Goal: Task Accomplishment & Management: Manage account settings

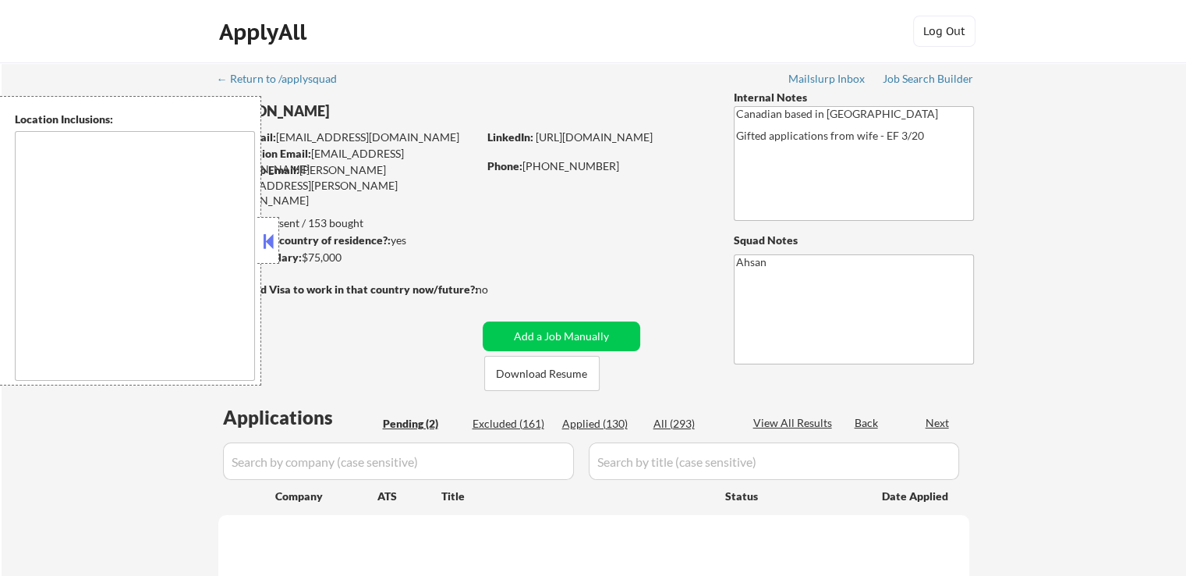
select select ""pending""
type textarea "[GEOGRAPHIC_DATA], ON [GEOGRAPHIC_DATA], [GEOGRAPHIC_DATA] [GEOGRAPHIC_DATA], O…"
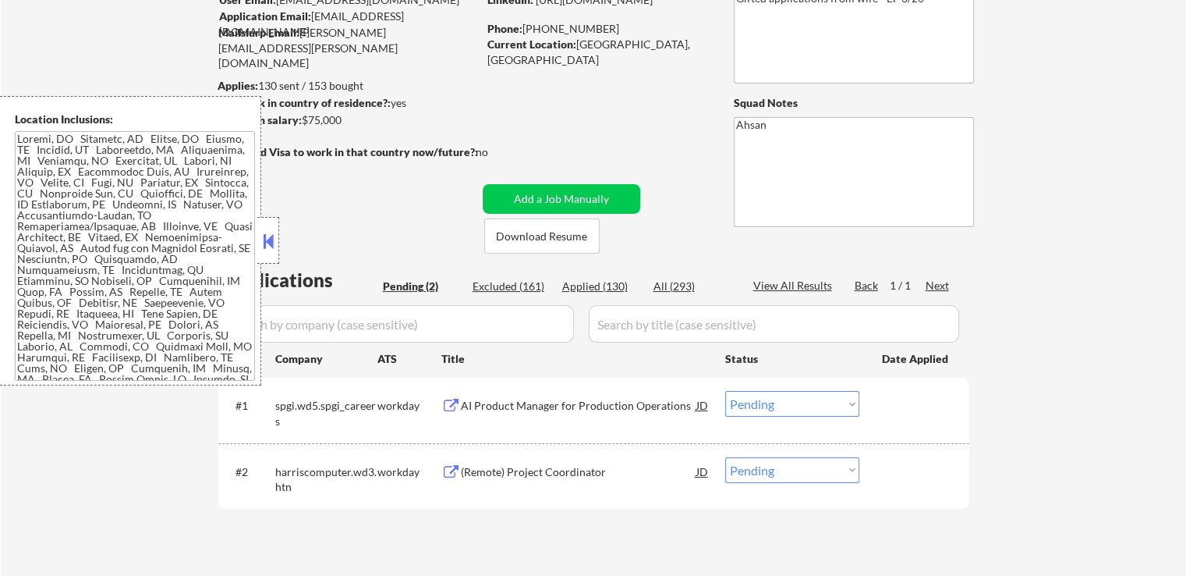
scroll to position [234, 0]
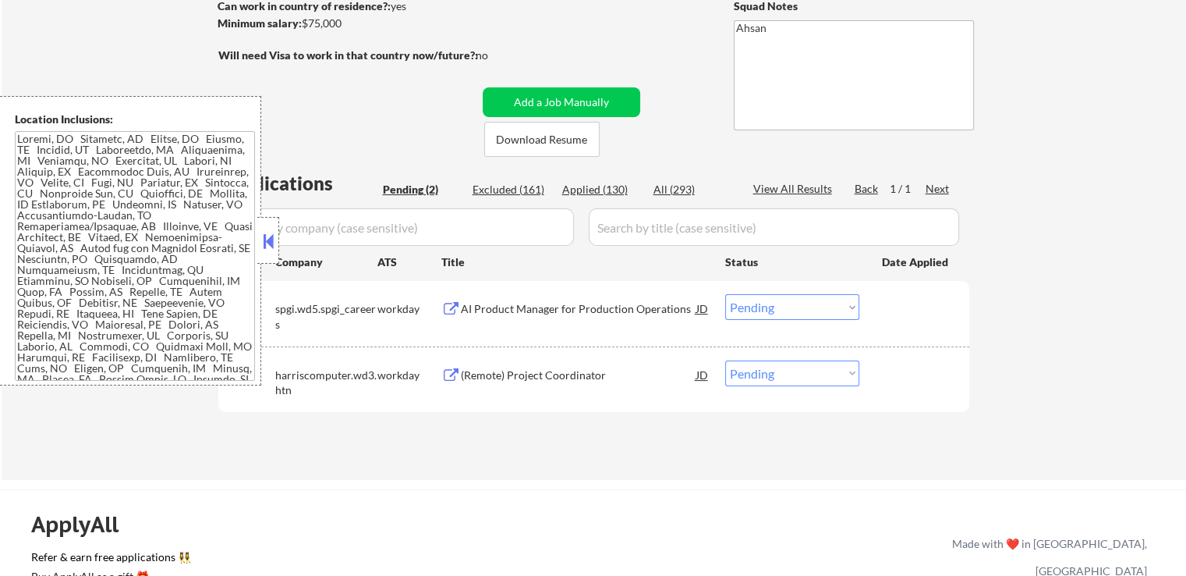
click at [627, 305] on div "AI Product Manager for Production Operations" at bounding box center [579, 309] width 236 height 16
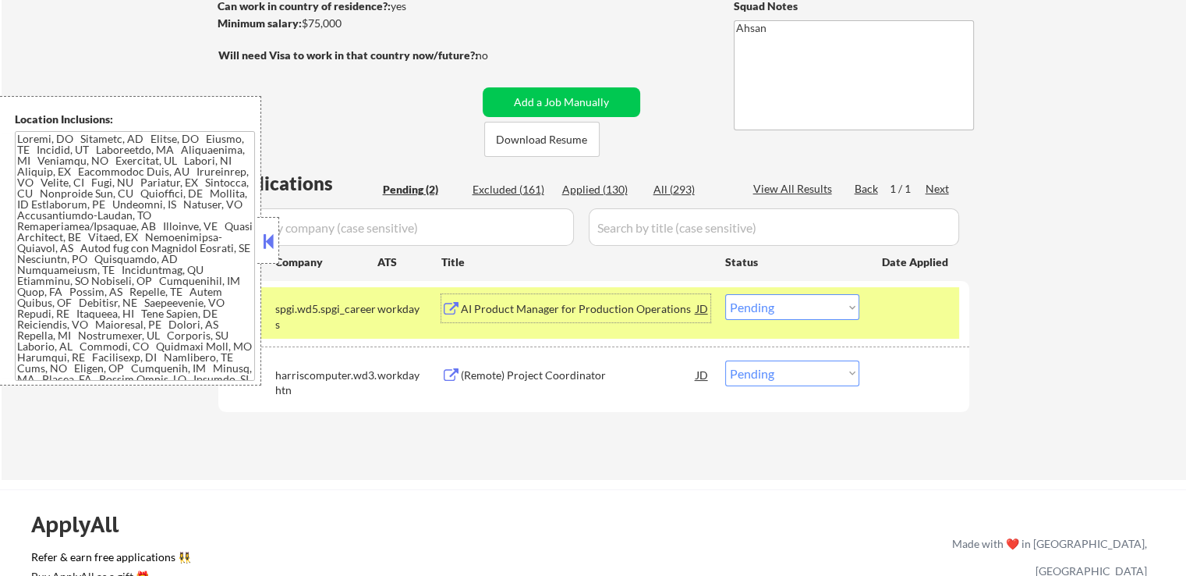
click at [605, 378] on div "(Remote) Project Coordinator" at bounding box center [579, 375] width 236 height 16
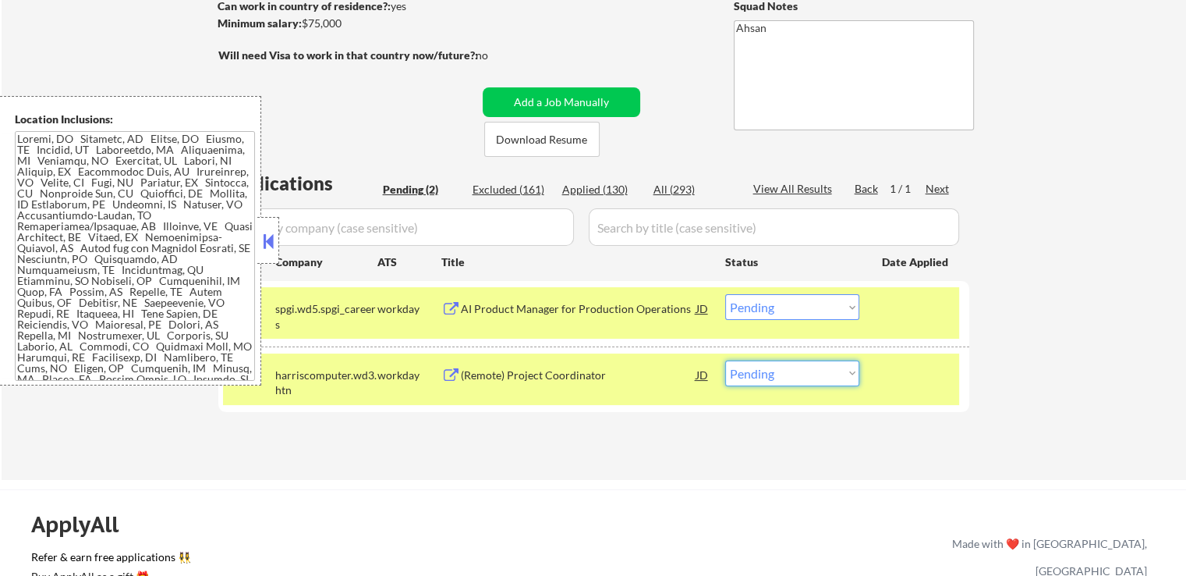
click at [812, 371] on select "Choose an option... Pending Applied Excluded (Questions) Excluded (Expired) Exc…" at bounding box center [792, 373] width 134 height 26
select select ""excluded__expired_""
click at [725, 360] on select "Choose an option... Pending Applied Excluded (Questions) Excluded (Expired) Exc…" at bounding box center [792, 373] width 134 height 26
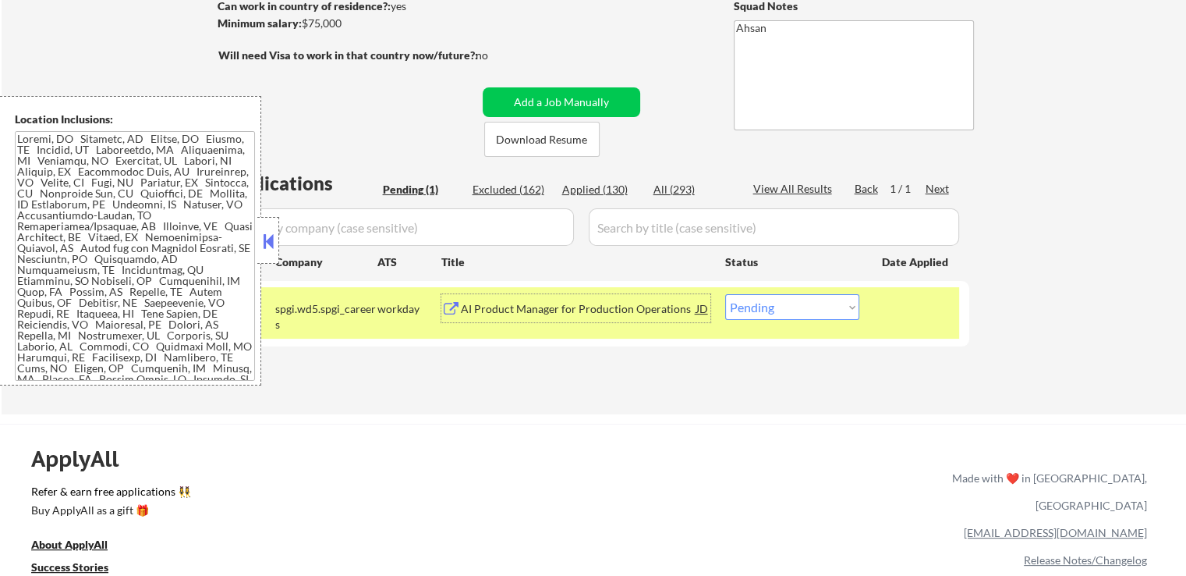
click at [591, 306] on div "AI Product Manager for Production Operations" at bounding box center [579, 309] width 236 height 16
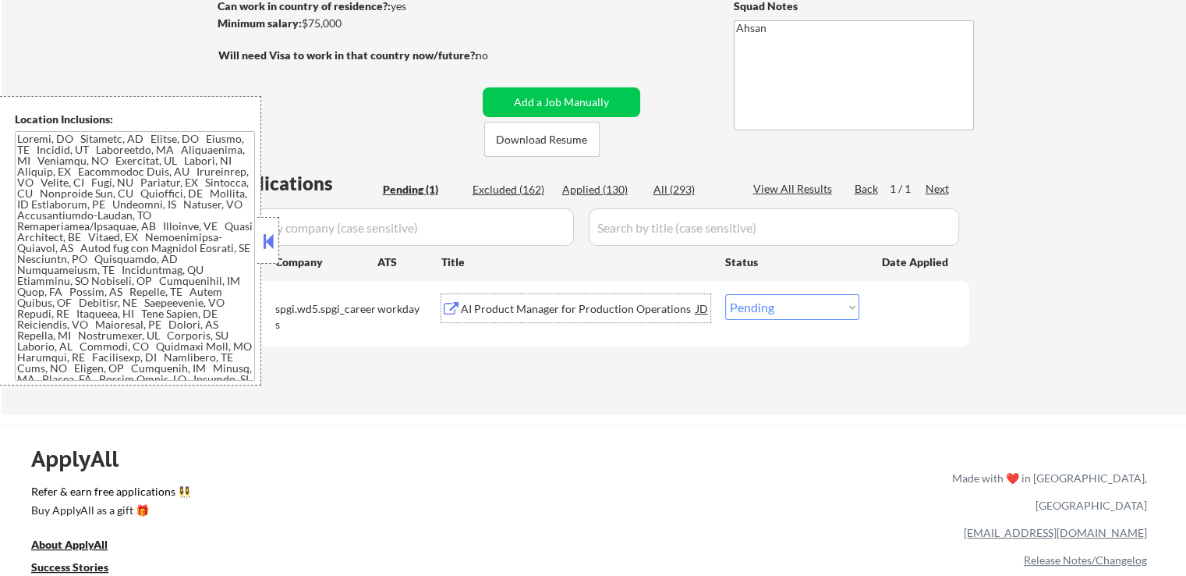
click at [761, 306] on select "Choose an option... Pending Applied Excluded (Questions) Excluded (Expired) Exc…" at bounding box center [792, 307] width 134 height 26
select select ""applied""
click at [725, 294] on select "Choose an option... Pending Applied Excluded (Questions) Excluded (Expired) Exc…" at bounding box center [792, 307] width 134 height 26
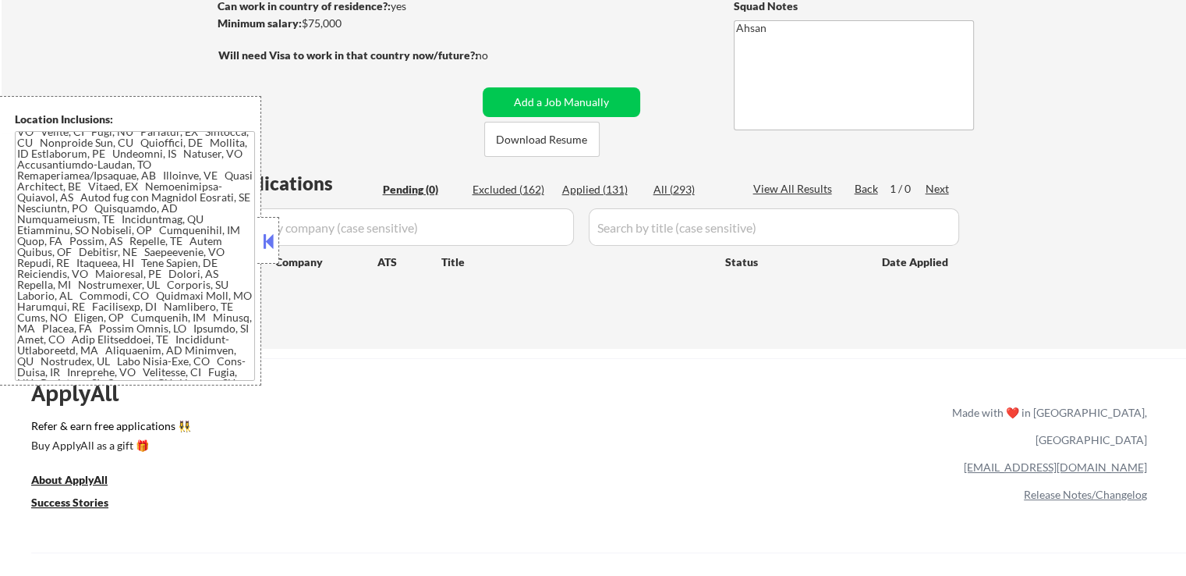
scroll to position [78, 0]
